Goal: Task Accomplishment & Management: Use online tool/utility

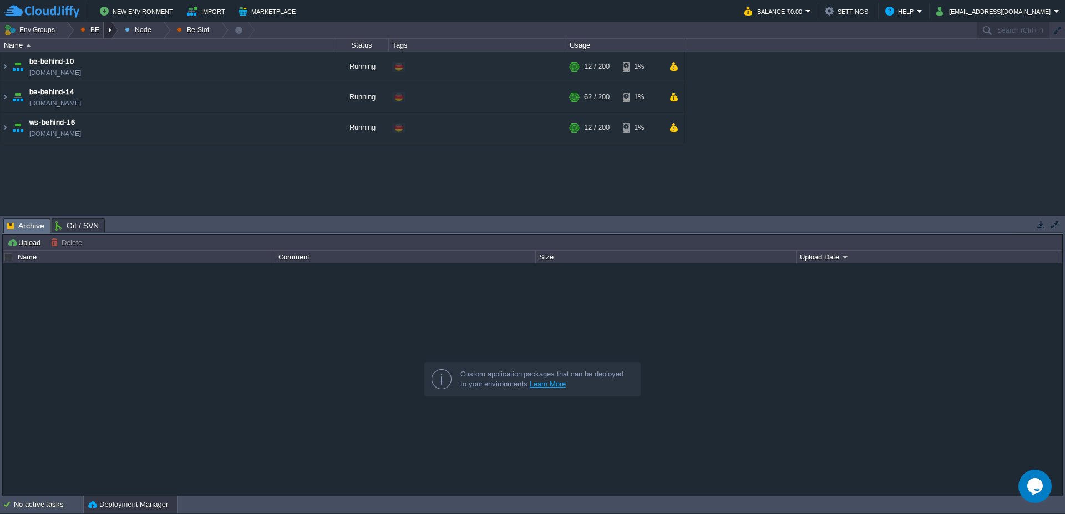
click at [107, 27] on div at bounding box center [111, 30] width 15 height 16
click at [108, 27] on div at bounding box center [111, 30] width 15 height 16
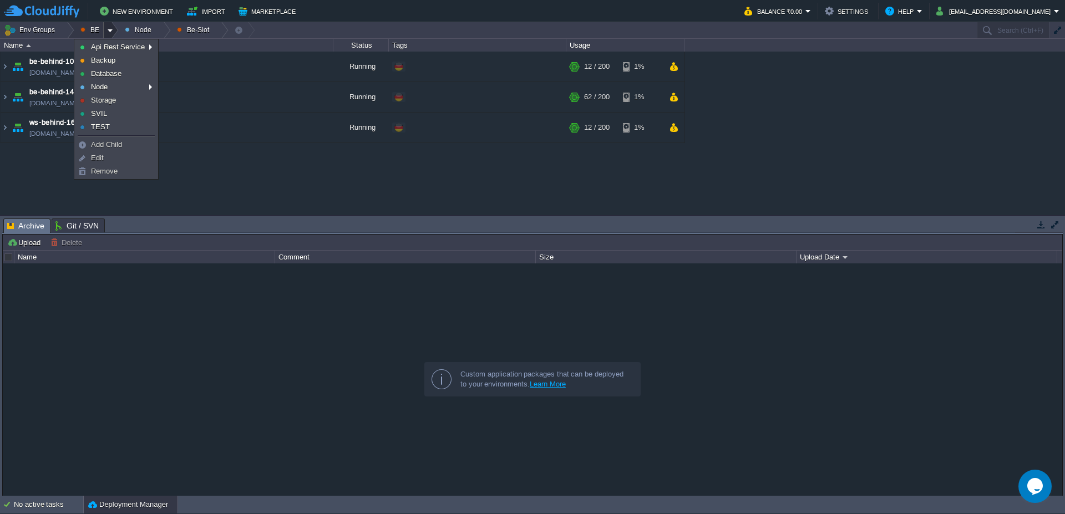
click at [108, 27] on div at bounding box center [111, 30] width 15 height 16
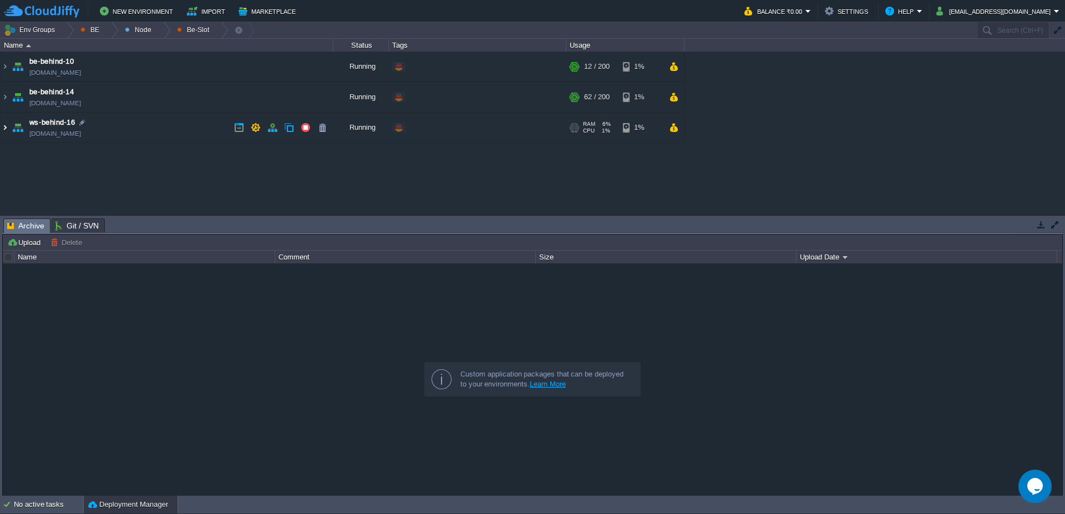
click at [2, 132] on img at bounding box center [5, 128] width 9 height 30
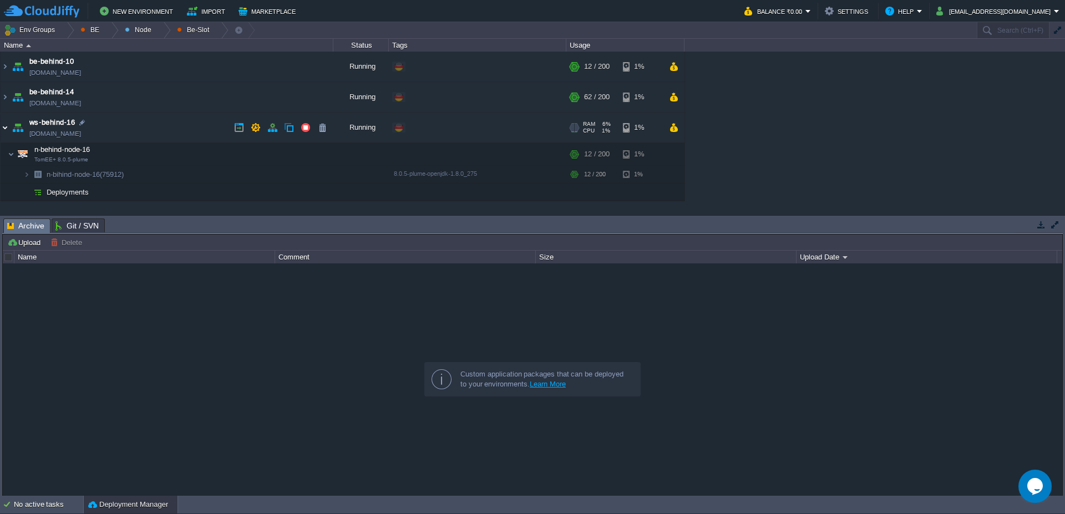
click at [2, 132] on img at bounding box center [5, 128] width 9 height 30
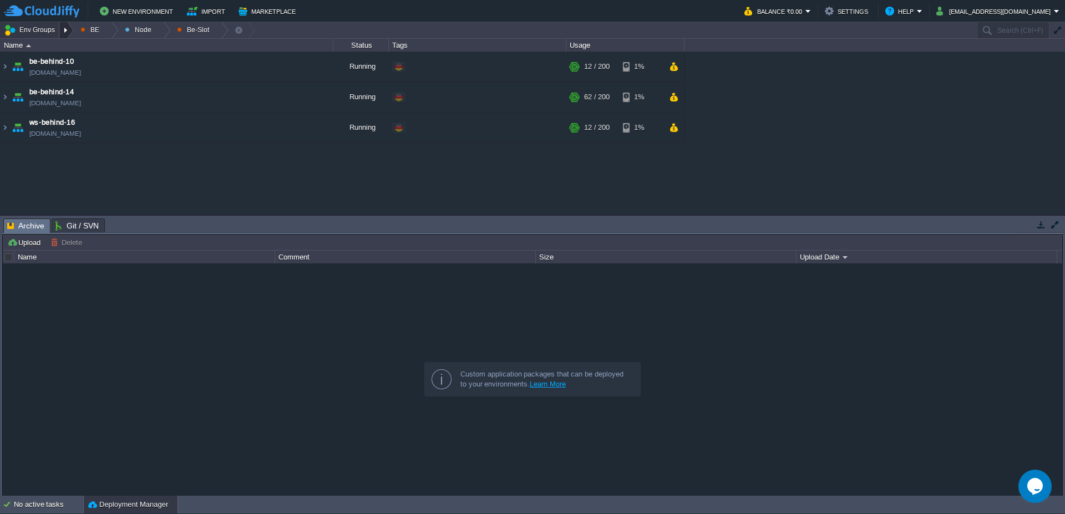
click at [63, 28] on div at bounding box center [66, 30] width 15 height 16
click at [32, 33] on button "Env Groups" at bounding box center [31, 30] width 55 height 16
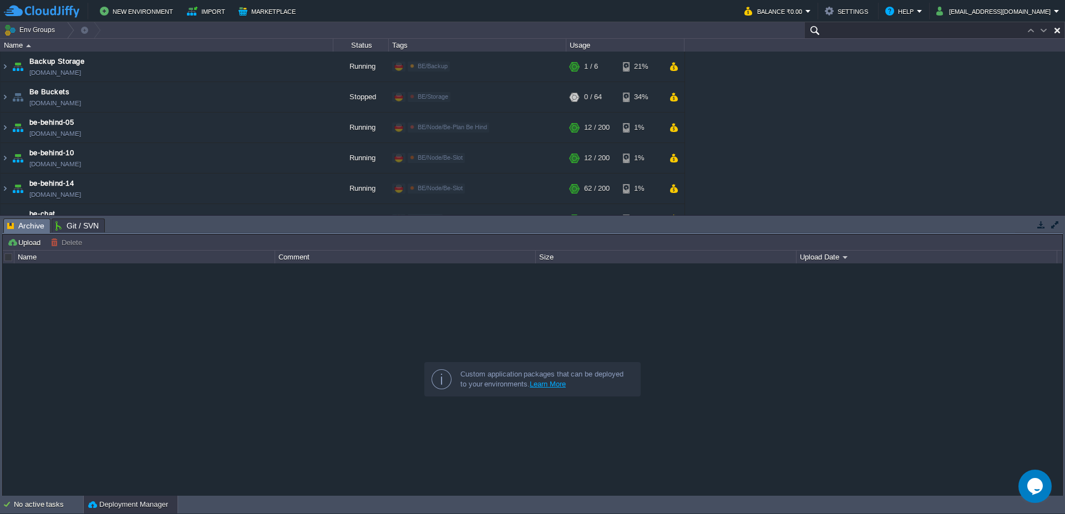
click at [992, 28] on input "text" at bounding box center [934, 30] width 261 height 16
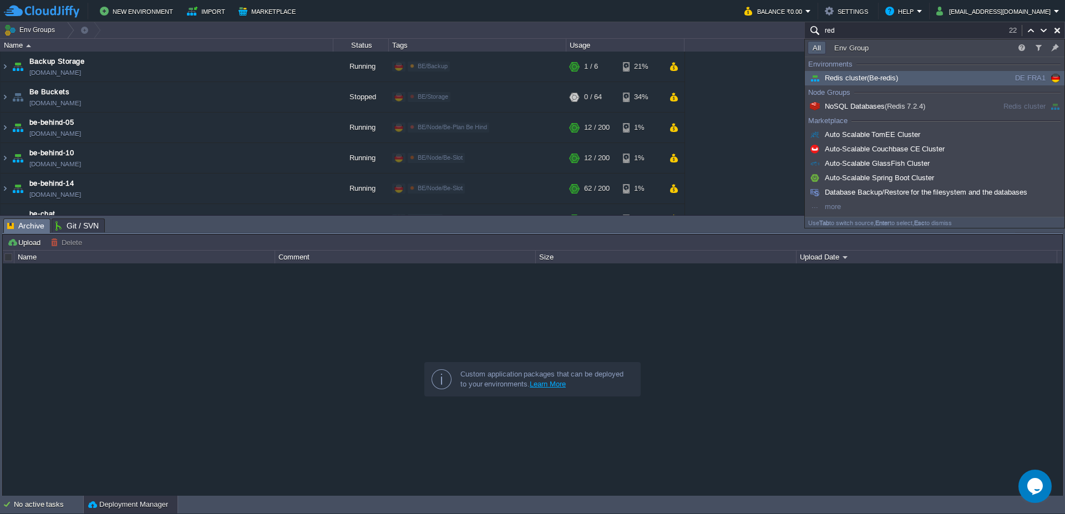
type input "red"
click at [870, 74] on span "(Be-redis)" at bounding box center [882, 78] width 31 height 8
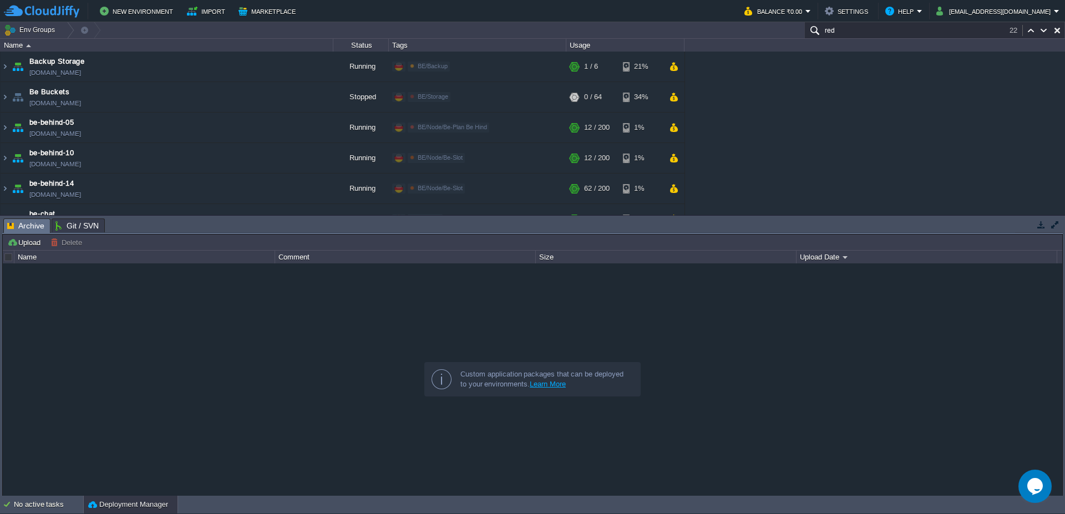
scroll to position [385, 0]
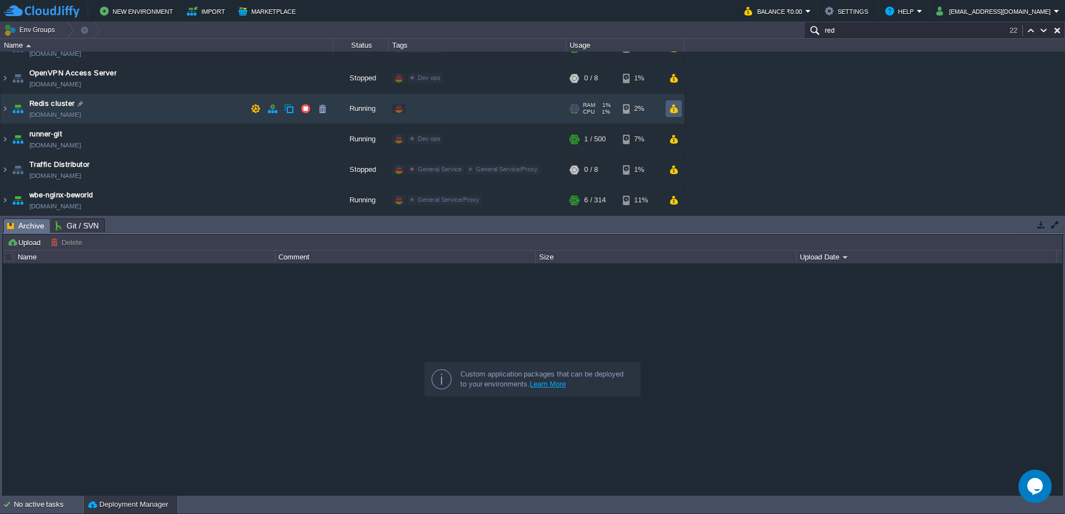
click at [681, 113] on td at bounding box center [674, 108] width 16 height 17
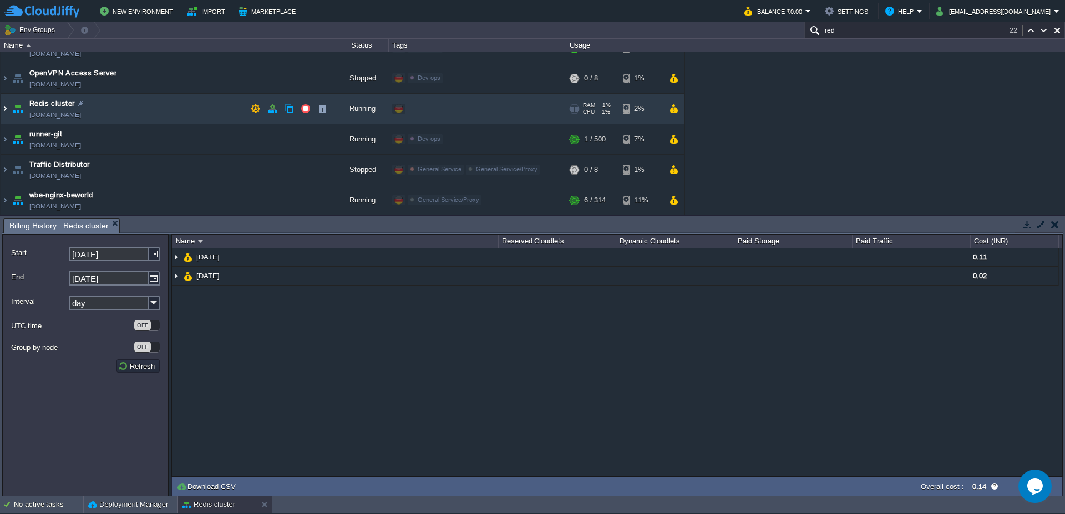
click at [1, 111] on img at bounding box center [5, 109] width 9 height 30
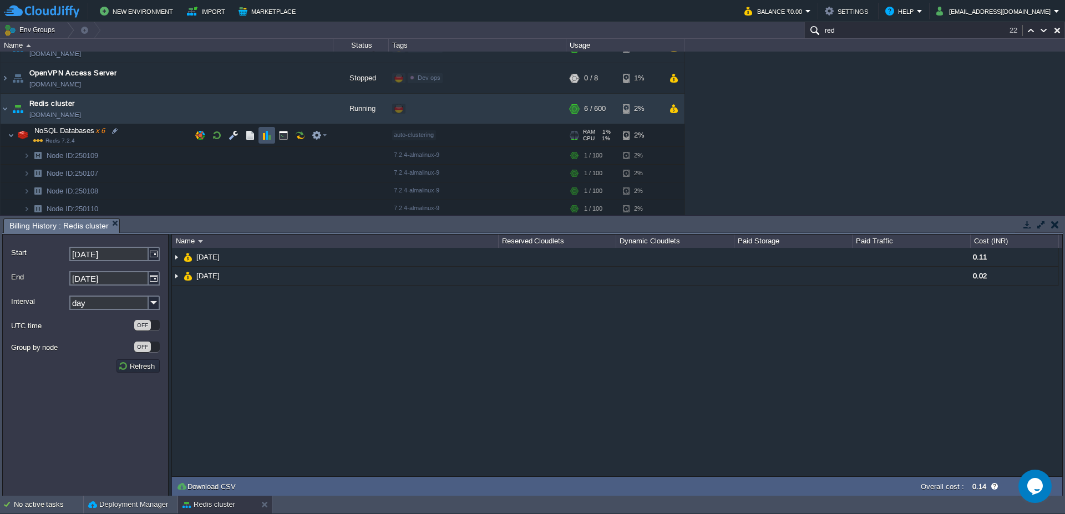
click at [265, 138] on button "button" at bounding box center [267, 135] width 10 height 10
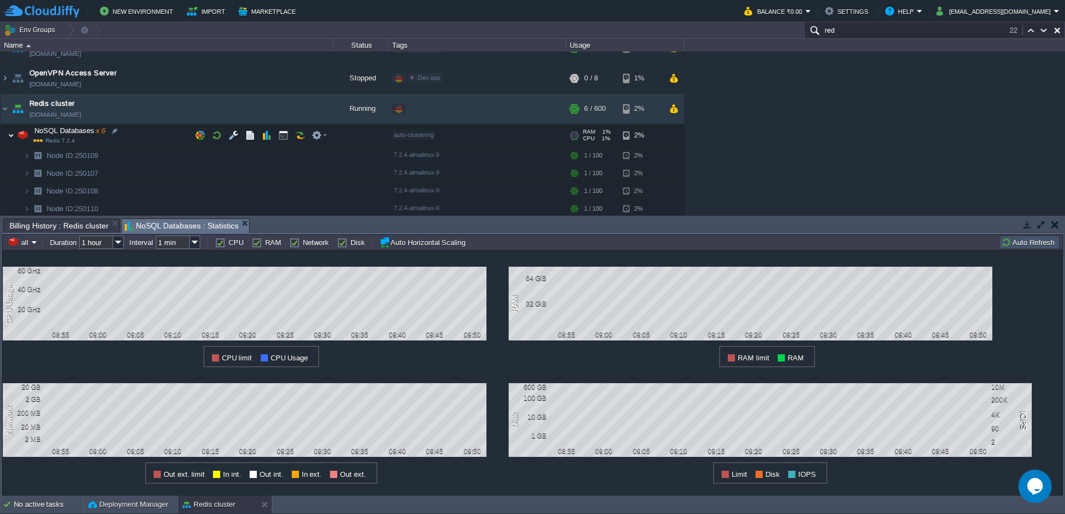
click at [8, 136] on img at bounding box center [11, 135] width 7 height 22
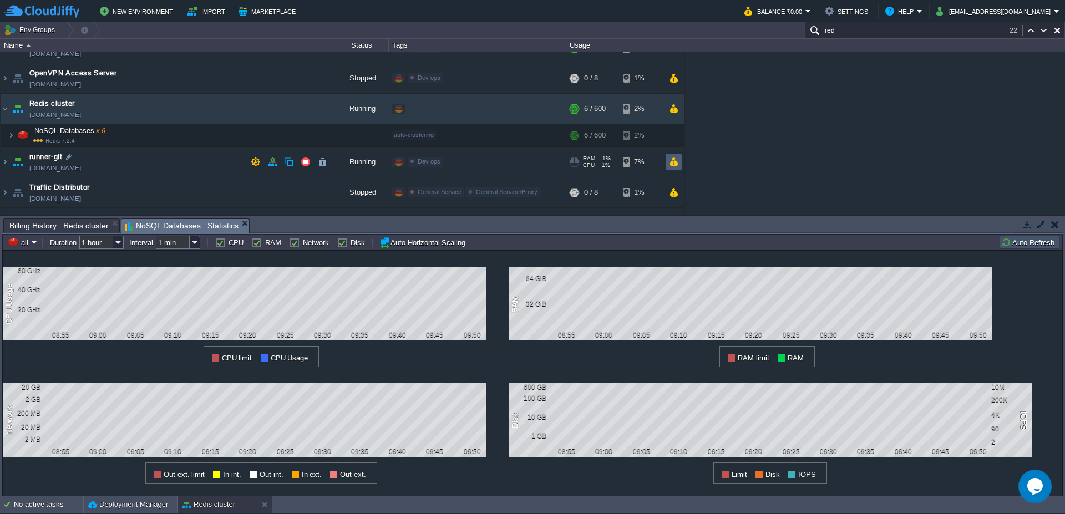
click at [672, 168] on td at bounding box center [674, 162] width 16 height 17
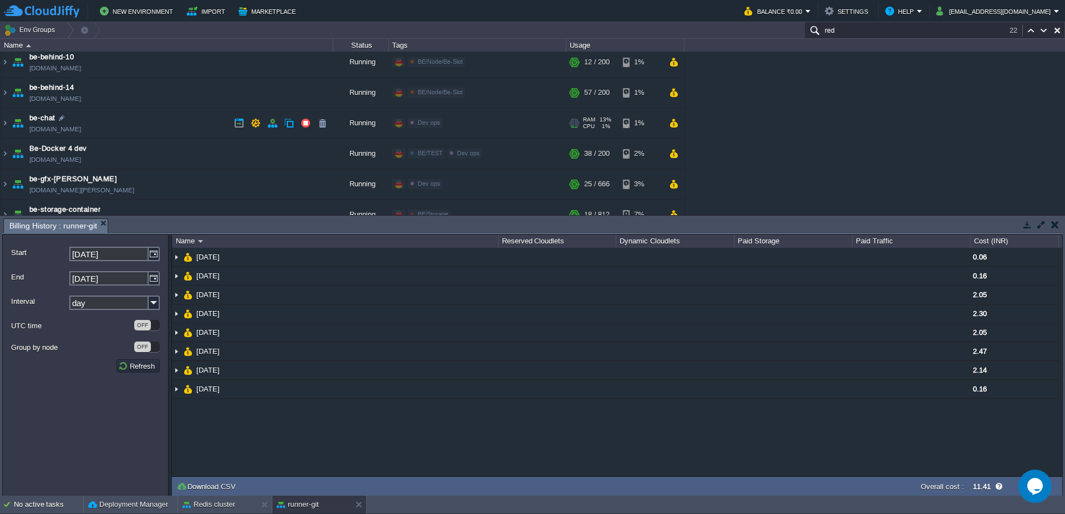
scroll to position [119, 0]
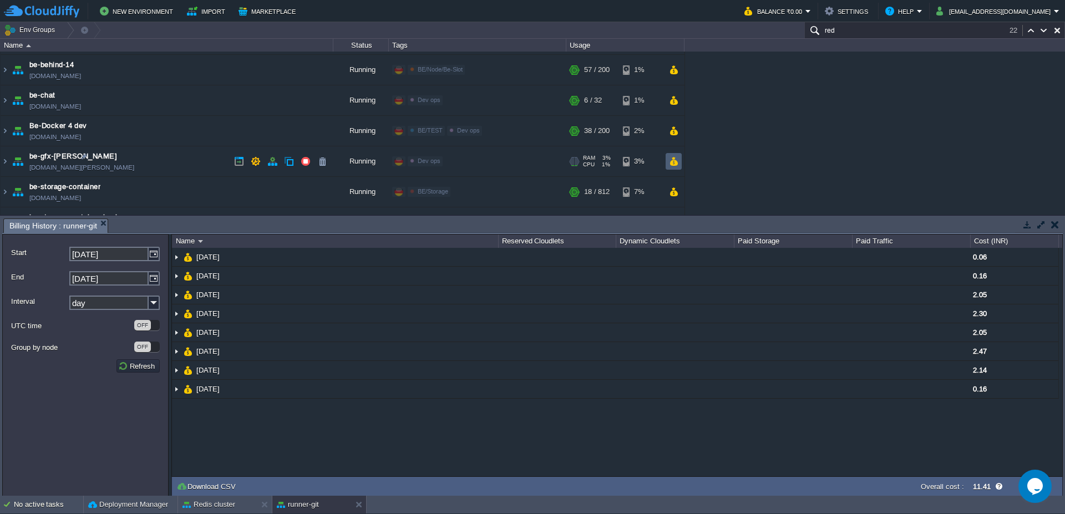
click at [675, 166] on td at bounding box center [674, 161] width 16 height 17
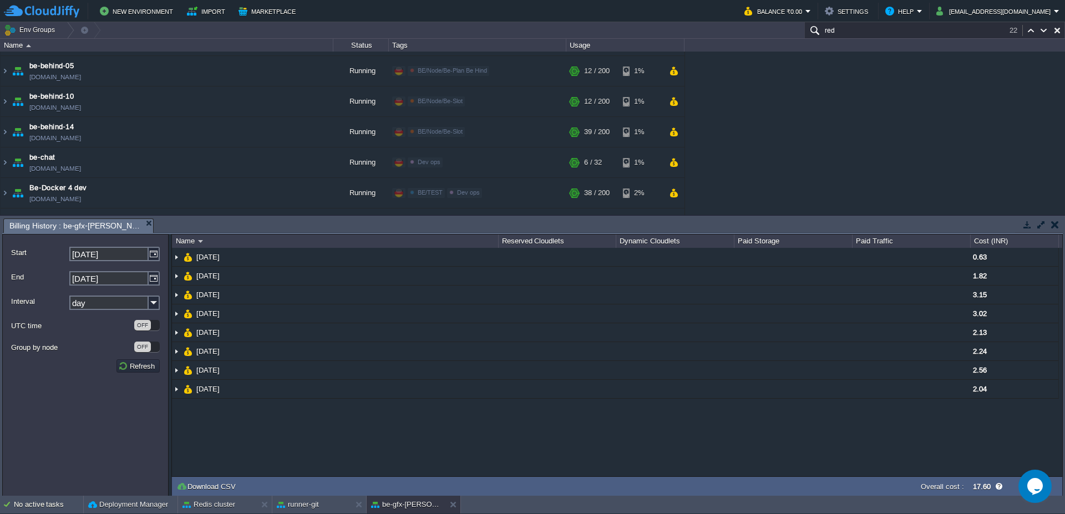
scroll to position [0, 0]
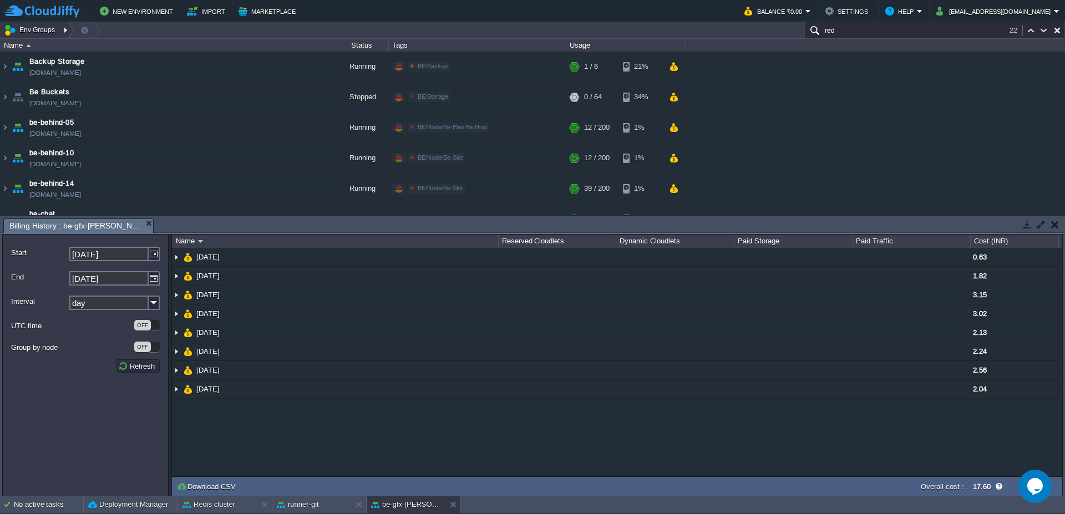
click at [68, 31] on div at bounding box center [66, 30] width 15 height 16
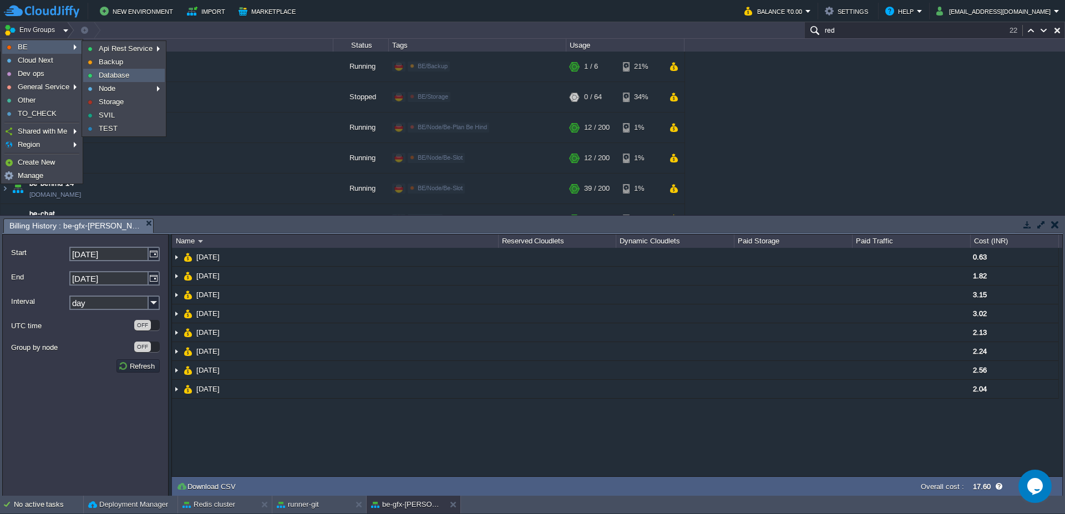
click at [105, 78] on span "Database" at bounding box center [114, 75] width 31 height 8
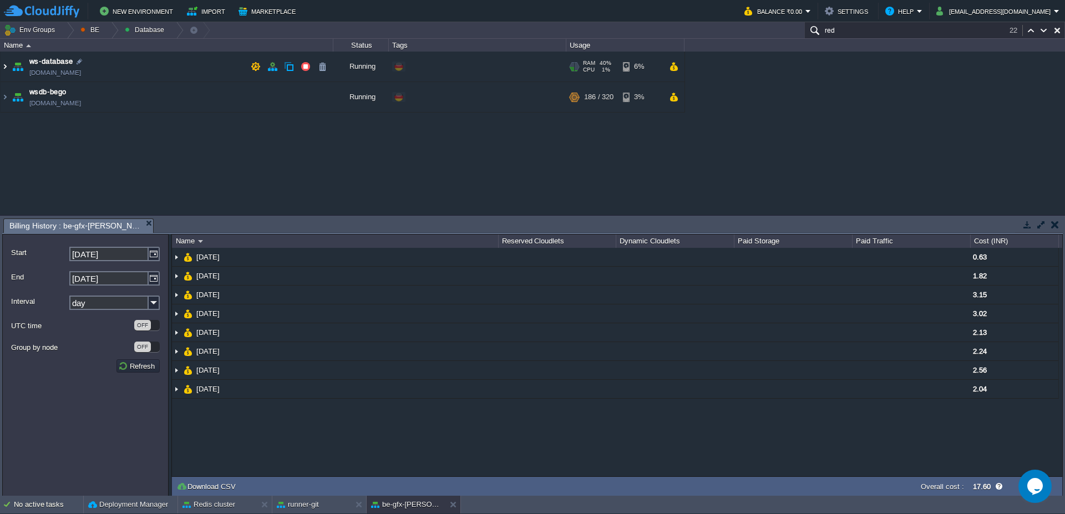
click at [1, 68] on img at bounding box center [5, 67] width 9 height 30
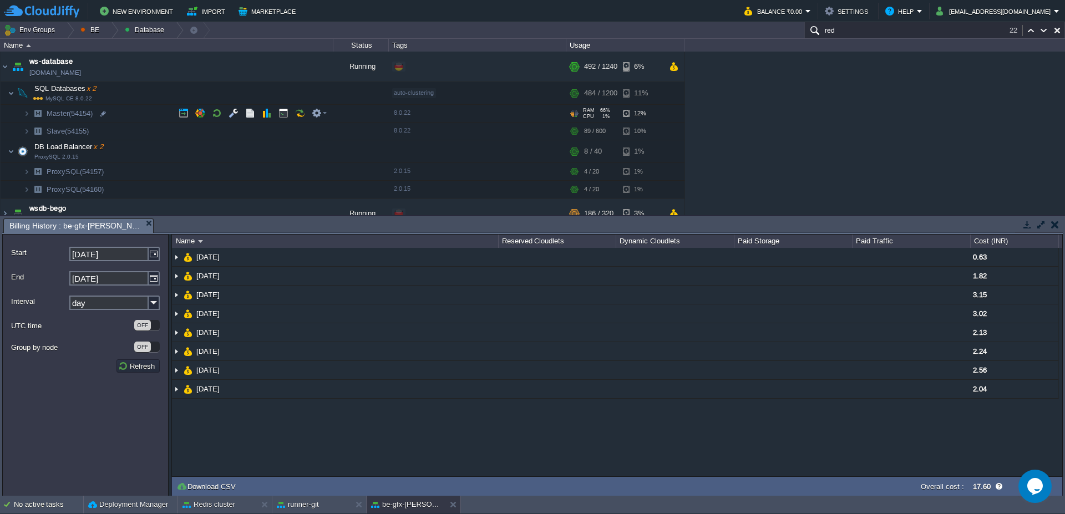
click at [23, 119] on td "Master (54154)" at bounding box center [167, 114] width 333 height 18
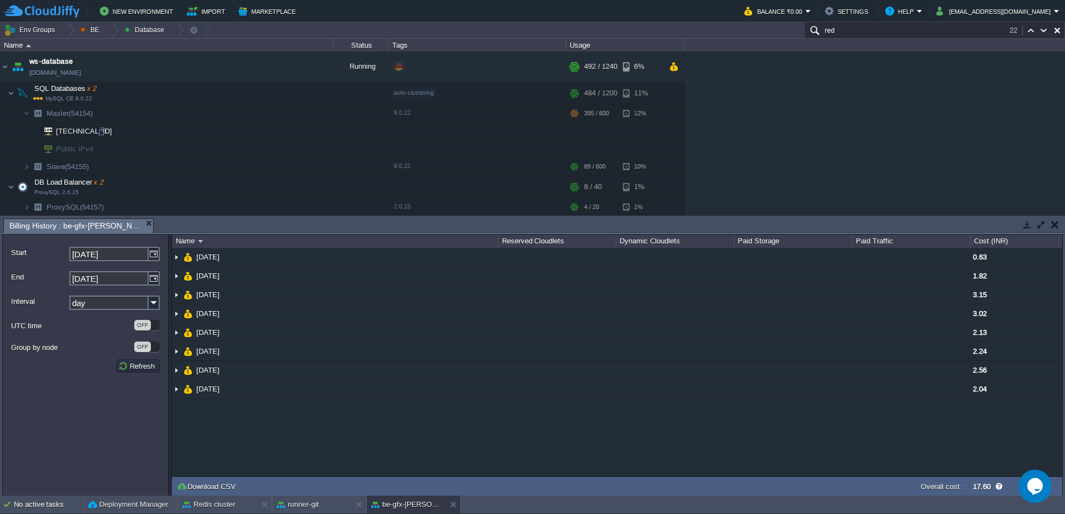
click at [106, 133] on div at bounding box center [102, 131] width 10 height 10
click at [28, 107] on img at bounding box center [26, 113] width 7 height 17
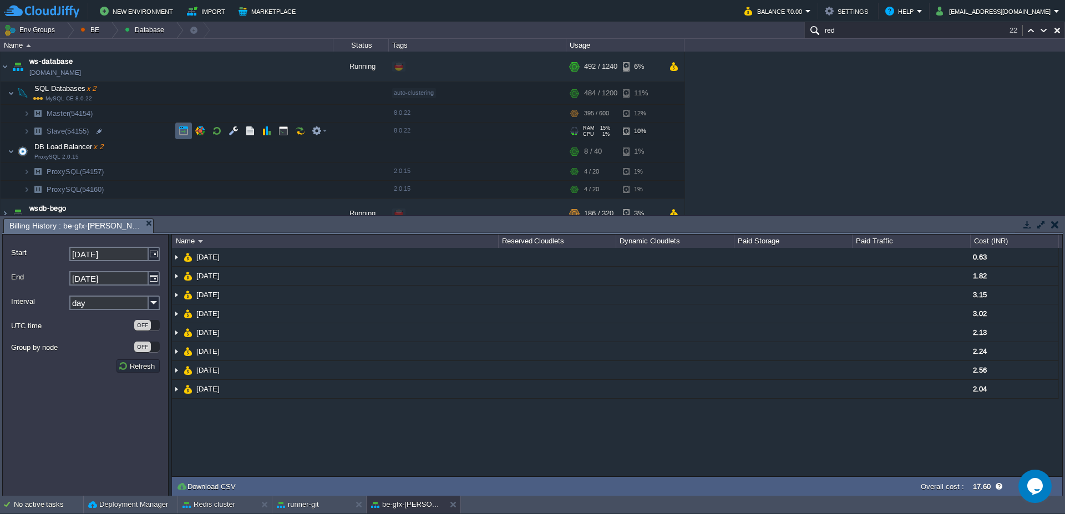
click at [183, 136] on td at bounding box center [183, 131] width 17 height 17
click at [194, 168] on td at bounding box center [200, 171] width 17 height 17
click at [66, 29] on div at bounding box center [66, 30] width 15 height 16
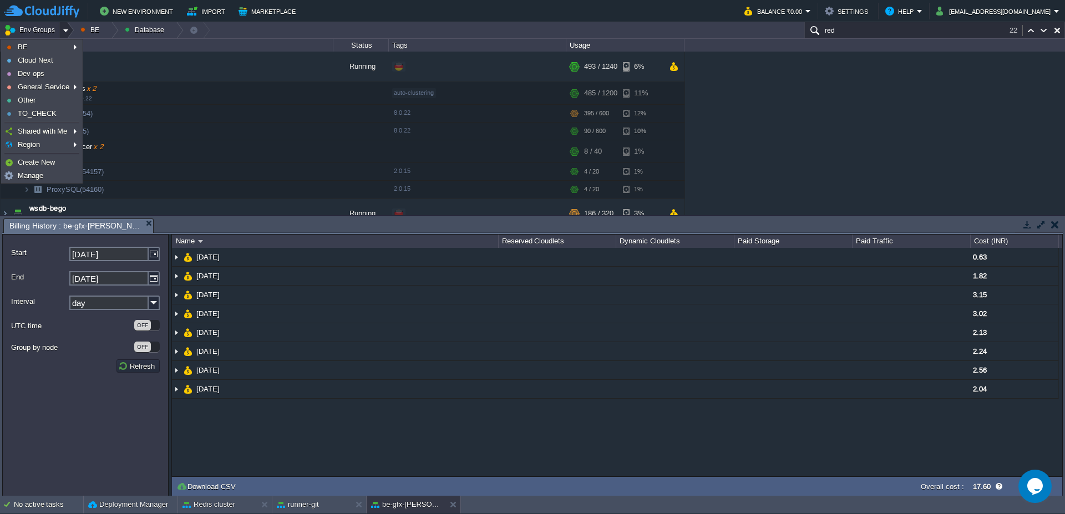
click at [273, 38] on div "Env Groups BE Database red 22" at bounding box center [532, 30] width 1065 height 17
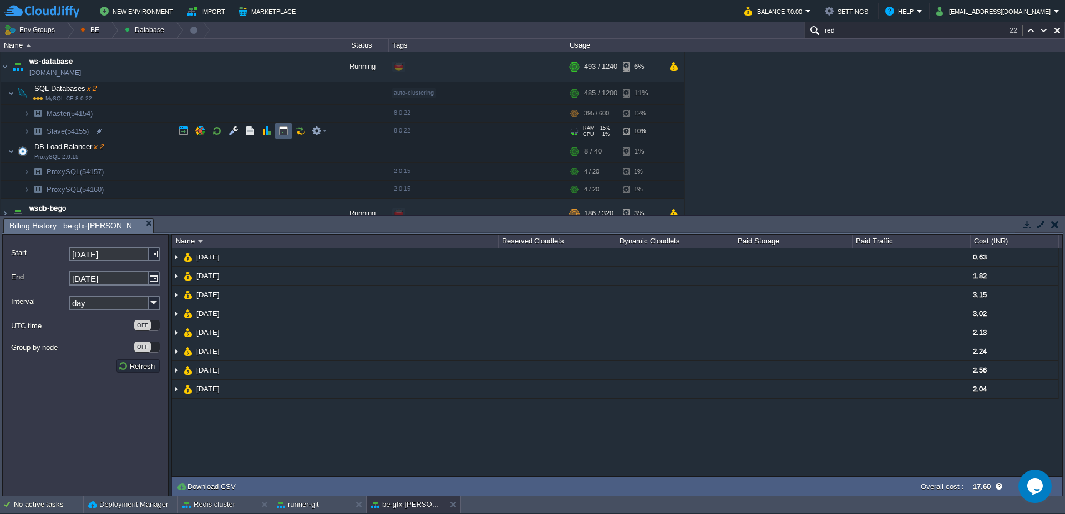
click at [285, 133] on button "button" at bounding box center [283, 131] width 10 height 10
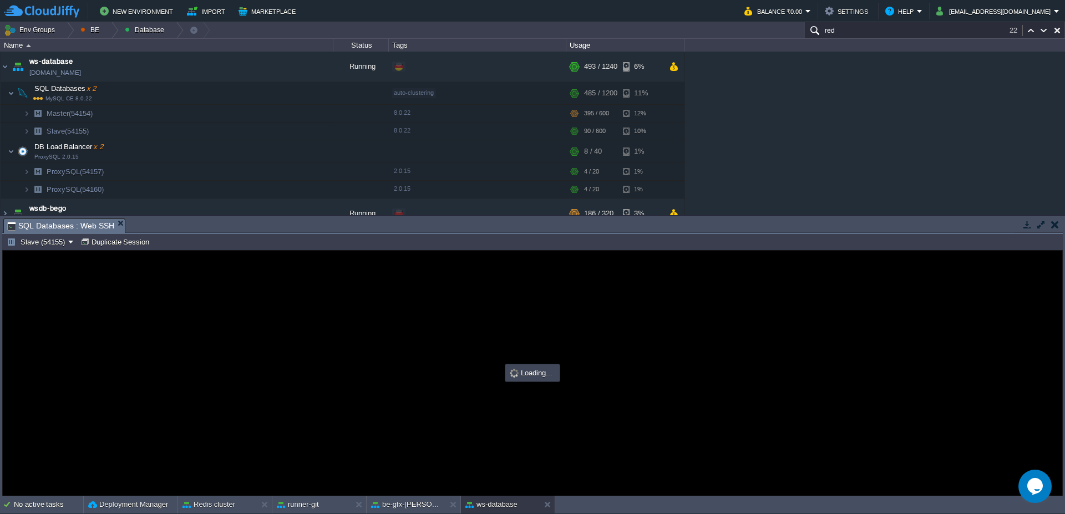
type input "#000000"
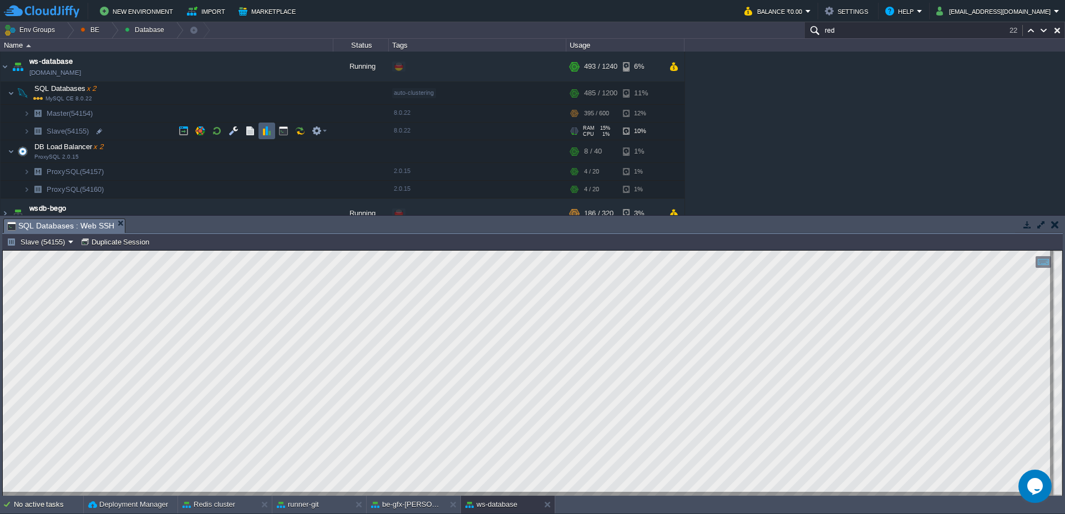
click at [265, 130] on button "button" at bounding box center [267, 131] width 10 height 10
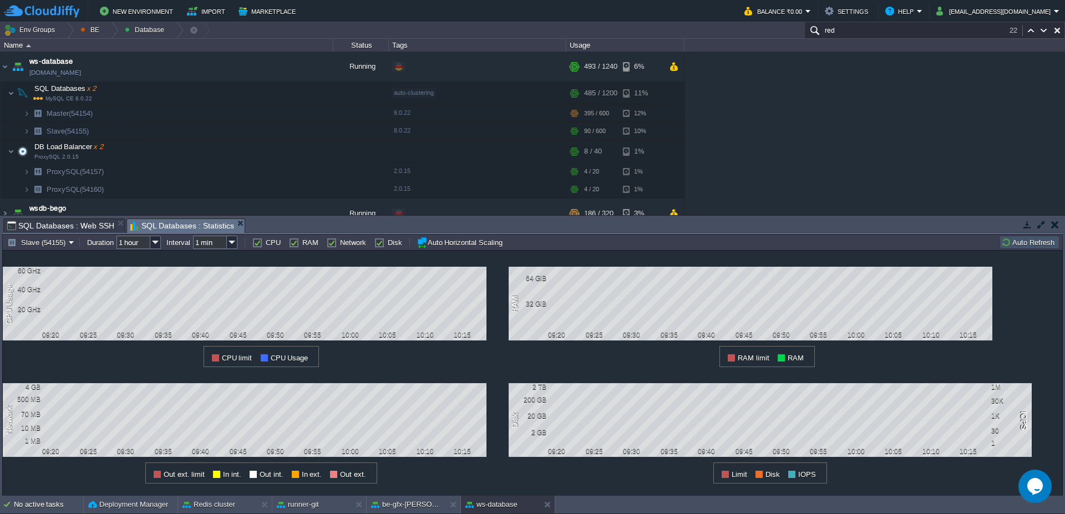
click at [1041, 246] on button "Auto Refresh" at bounding box center [1029, 242] width 57 height 10
click at [1031, 245] on button "Auto Refresh" at bounding box center [1029, 242] width 57 height 10
click at [261, 118] on td at bounding box center [266, 113] width 17 height 17
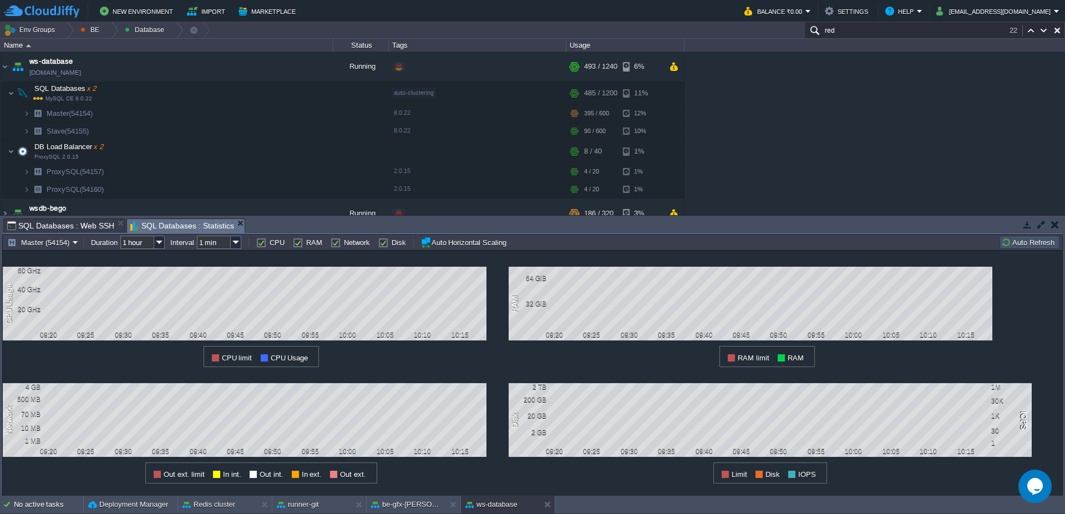
click at [1026, 248] on td "Auto Refresh" at bounding box center [1030, 242] width 60 height 13
click at [1024, 246] on button "Auto Refresh" at bounding box center [1029, 242] width 57 height 10
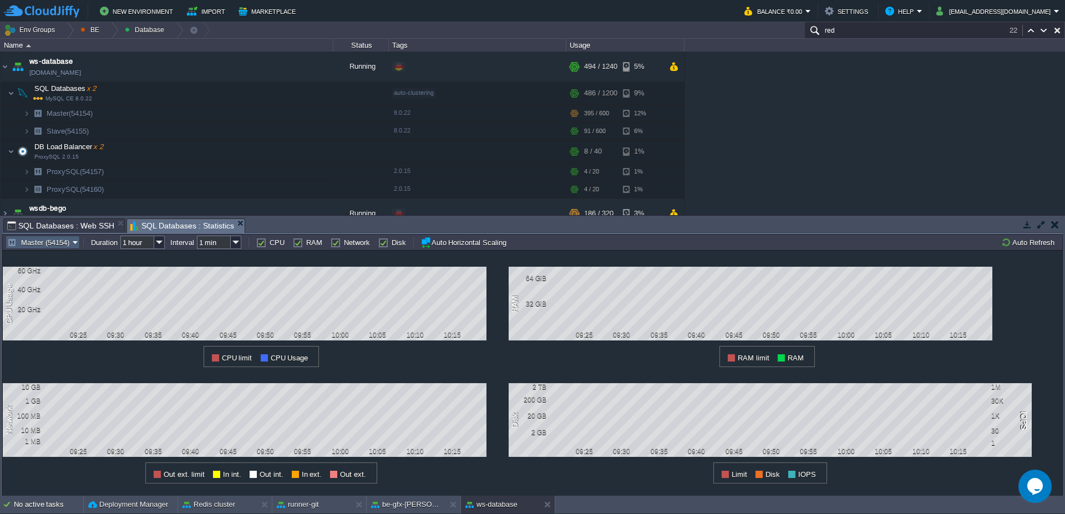
click at [38, 245] on button "Master (54154)" at bounding box center [39, 242] width 65 height 10
click at [31, 281] on span "Slave (54155)" at bounding box center [43, 284] width 44 height 8
click at [1027, 240] on button "Auto Refresh" at bounding box center [1029, 242] width 57 height 10
click at [1021, 238] on button "Auto Refresh" at bounding box center [1029, 242] width 57 height 10
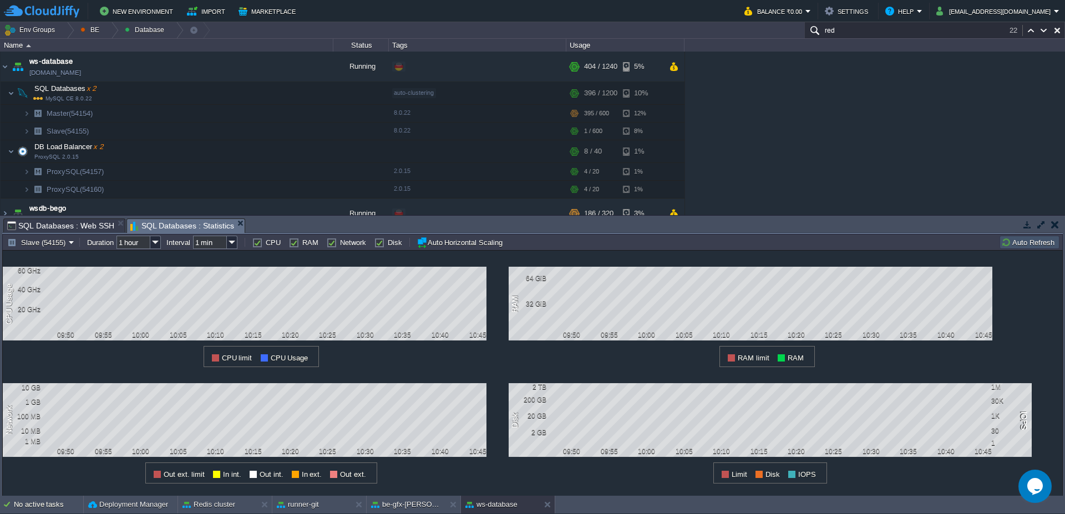
click at [1029, 244] on button "Auto Refresh" at bounding box center [1029, 242] width 57 height 10
click at [182, 133] on button "button" at bounding box center [184, 131] width 10 height 10
click at [219, 132] on button "button" at bounding box center [217, 131] width 10 height 10
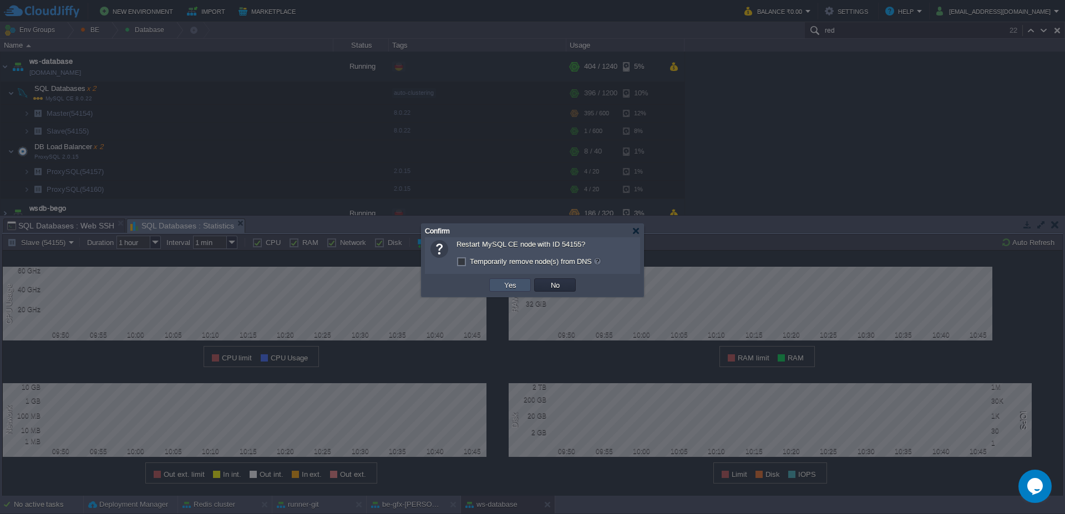
click at [505, 283] on button "Yes" at bounding box center [510, 285] width 19 height 10
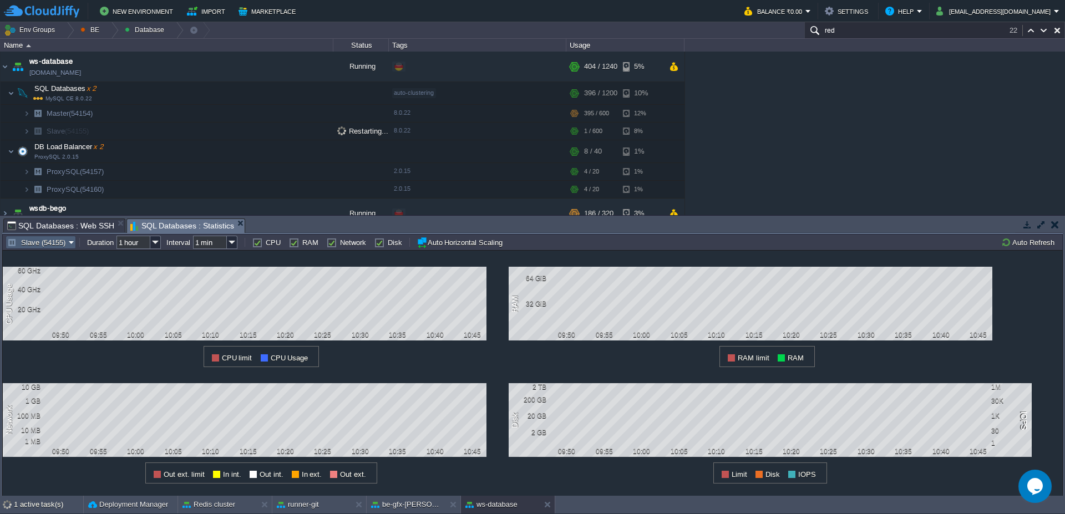
click at [68, 243] on button "Slave (54155)" at bounding box center [38, 242] width 62 height 10
click at [67, 272] on span "Master (54154)" at bounding box center [45, 270] width 48 height 8
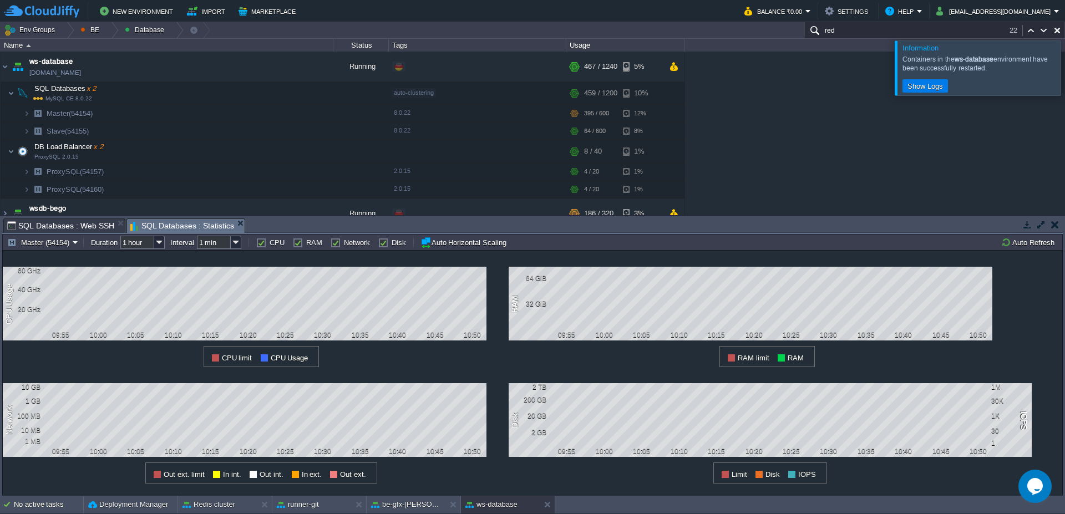
click at [1064, 64] on div at bounding box center [1078, 67] width 0 height 54
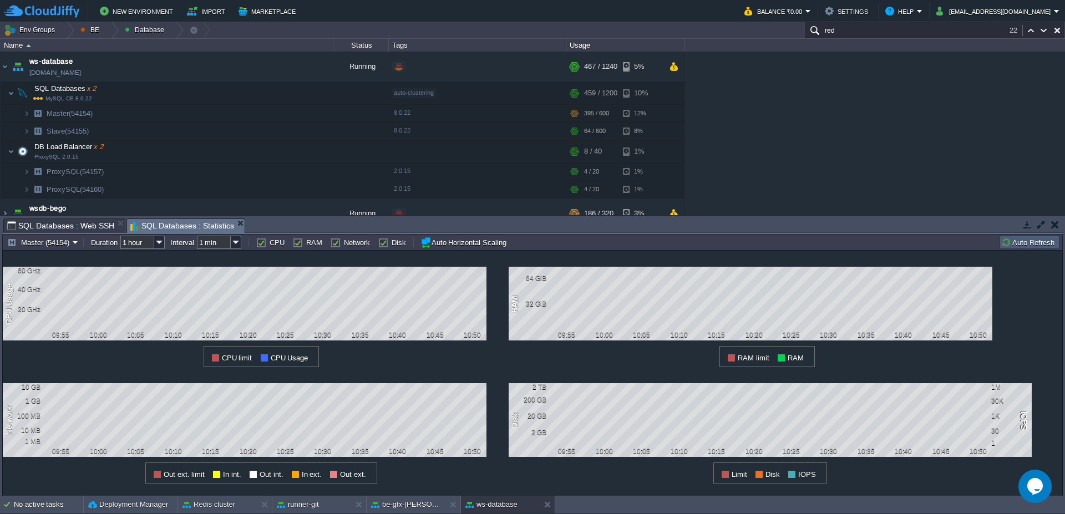
click at [1039, 243] on button "Auto Refresh" at bounding box center [1029, 242] width 57 height 10
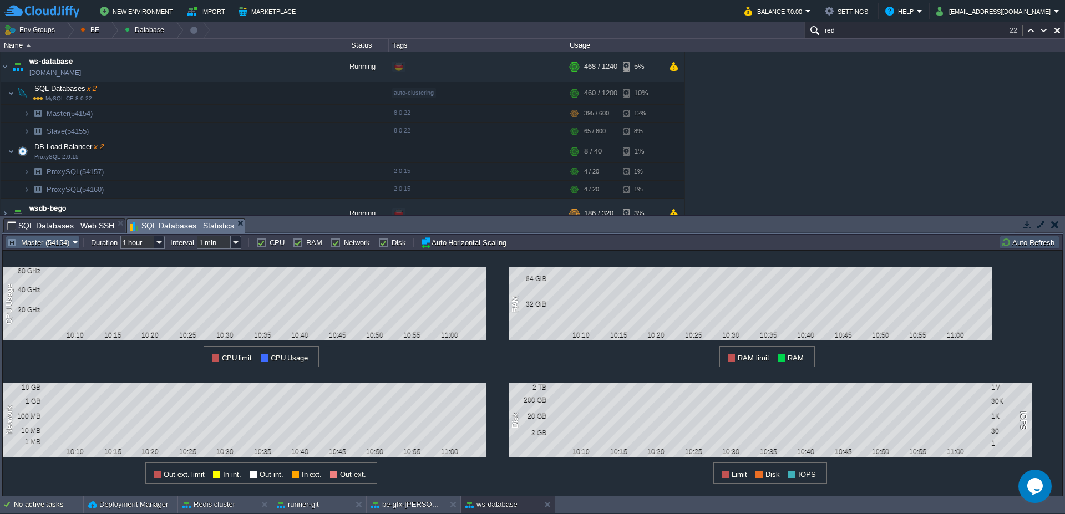
click at [52, 244] on button "Master (54154)" at bounding box center [39, 242] width 65 height 10
click at [48, 283] on span "Slave (54155)" at bounding box center [43, 284] width 44 height 8
click at [1028, 242] on button "Auto Refresh" at bounding box center [1029, 242] width 57 height 10
